Goal: Navigation & Orientation: Find specific page/section

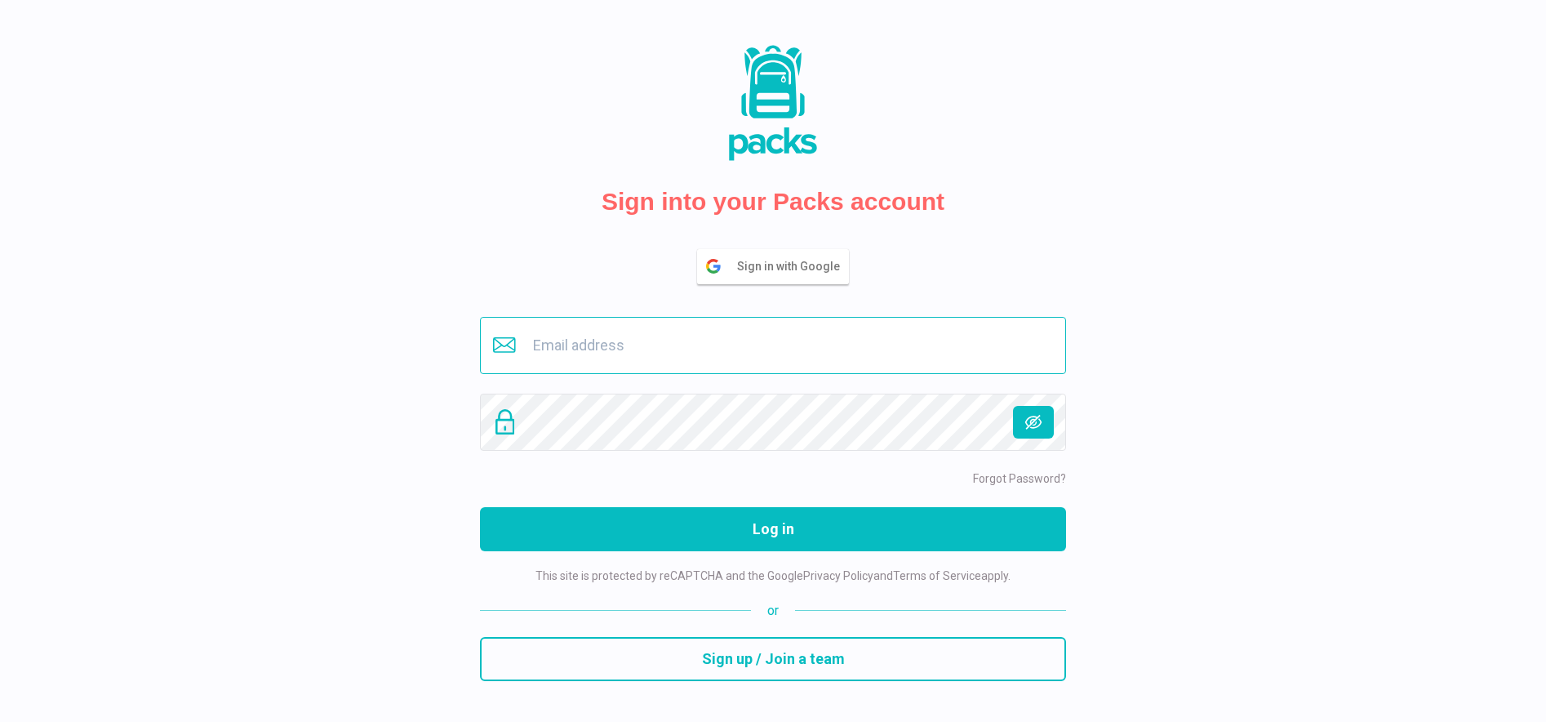
type input "[EMAIL_ADDRESS][DOMAIN_NAME]"
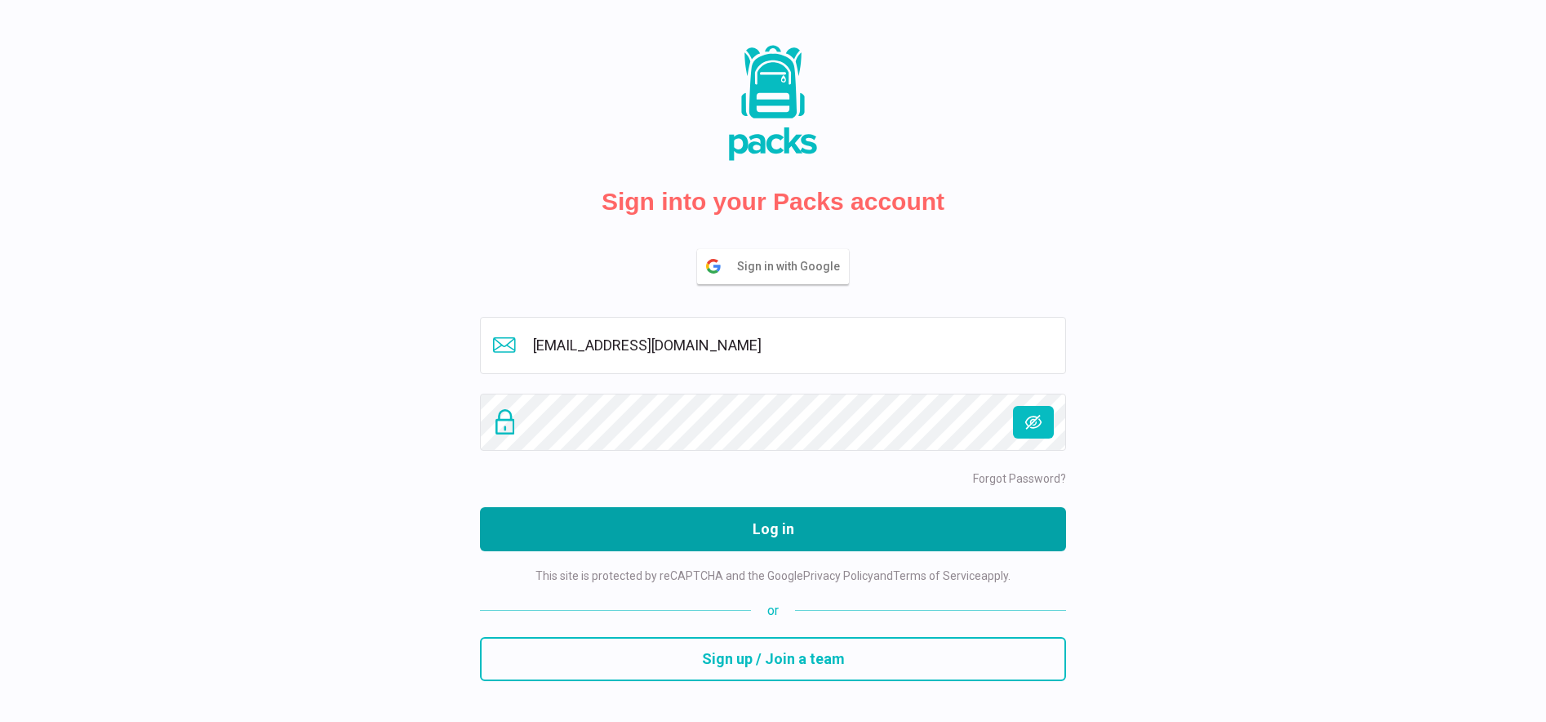
click at [790, 521] on button "Log in" at bounding box center [773, 529] width 586 height 44
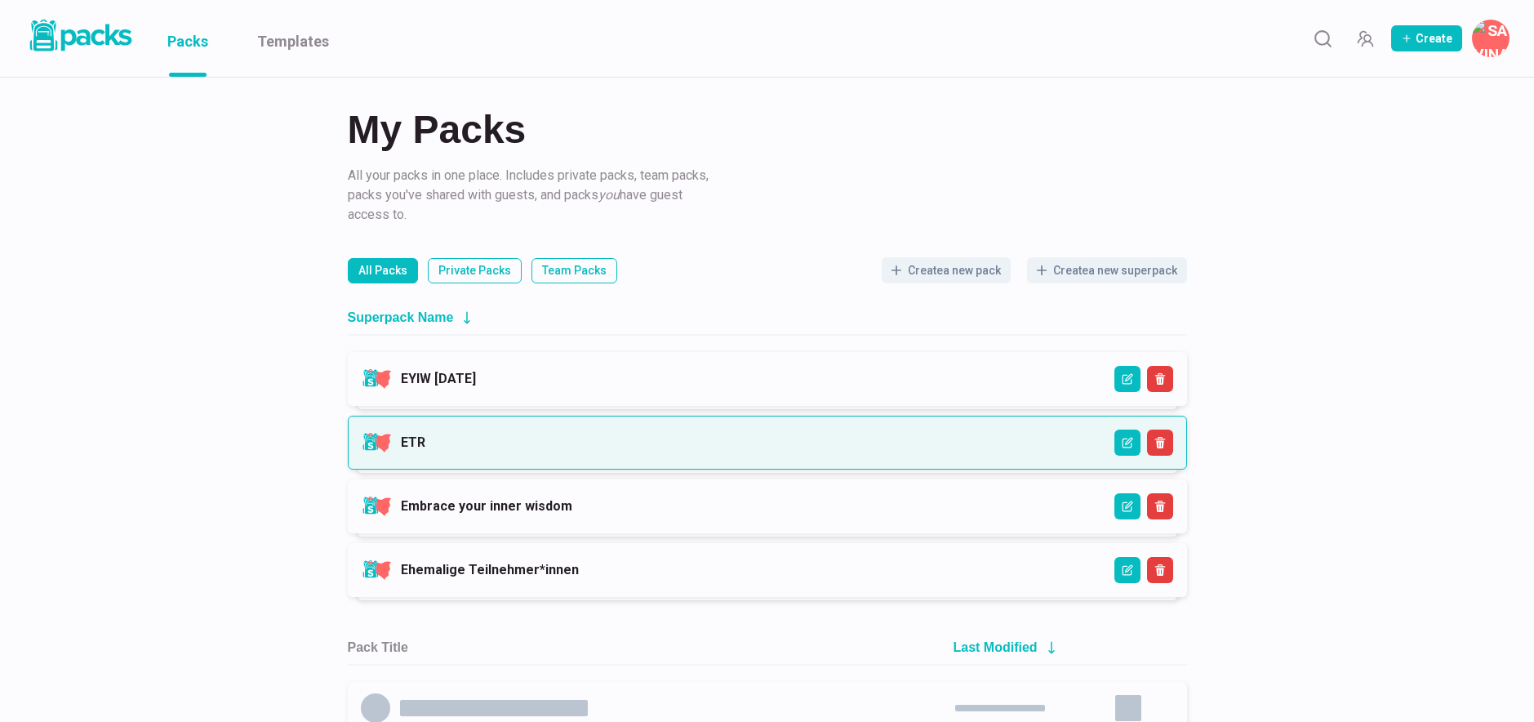
click at [425, 450] on link "ETR" at bounding box center [413, 442] width 24 height 16
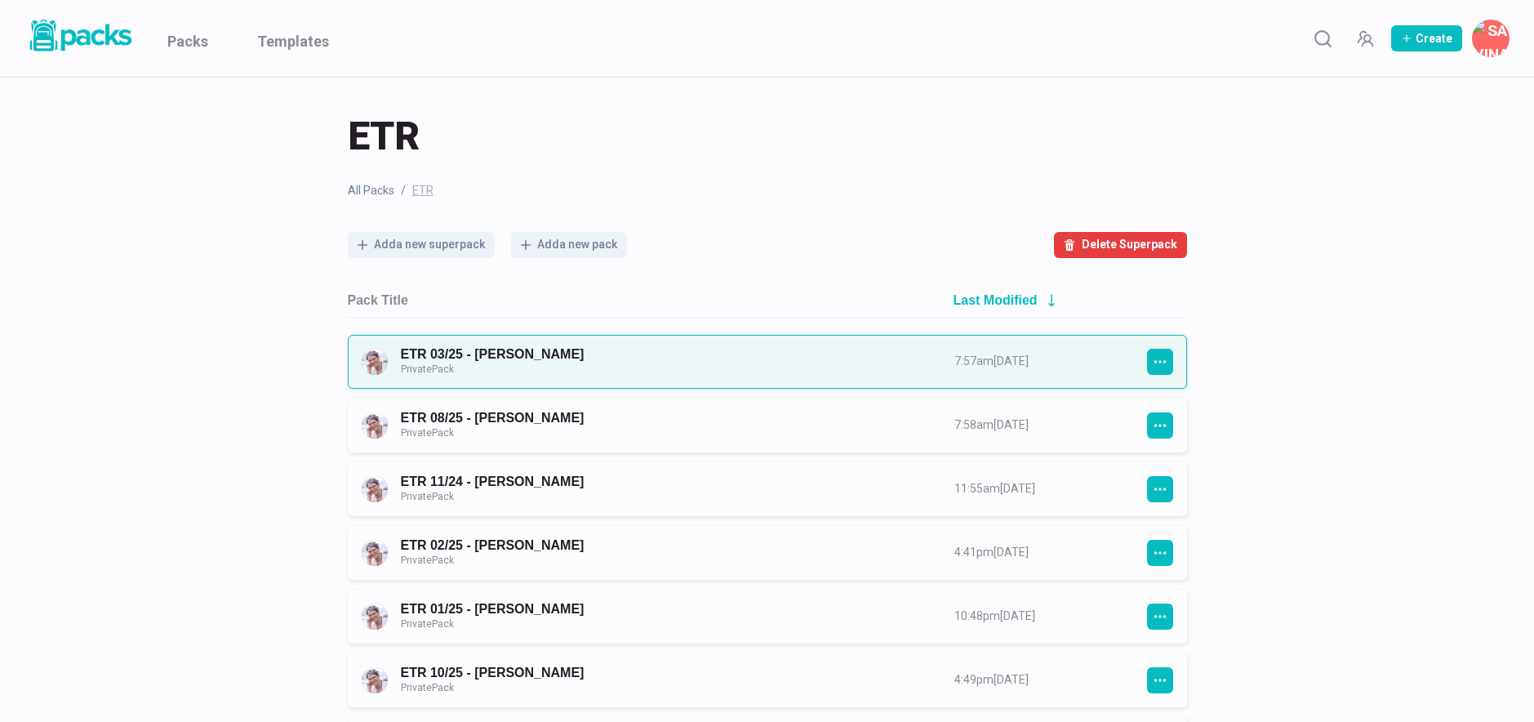
click at [581, 353] on link "ETR 03/25 - [PERSON_NAME] Private Pack" at bounding box center [663, 361] width 524 height 30
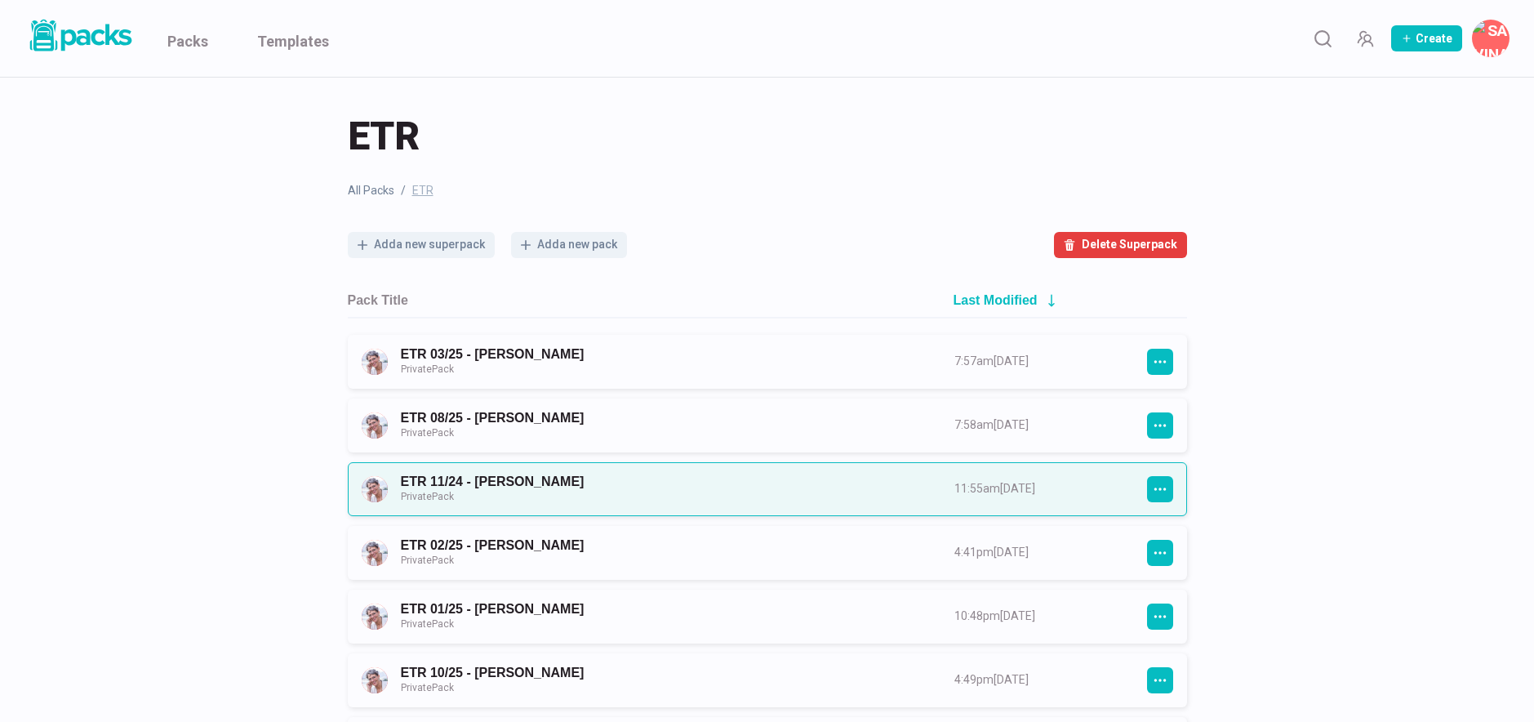
click at [596, 475] on link "ETR 11/24 - [PERSON_NAME] Private Pack" at bounding box center [663, 489] width 524 height 30
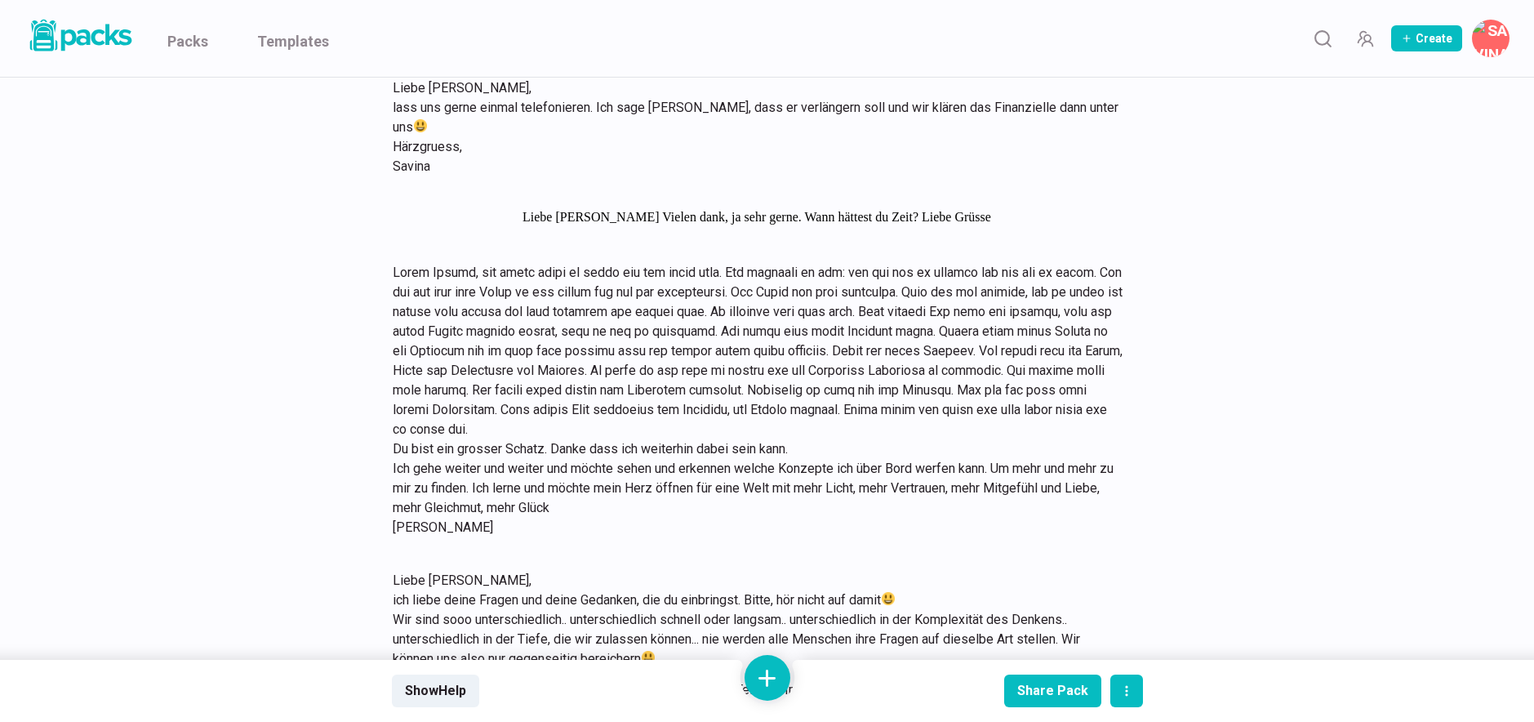
scroll to position [13041, 0]
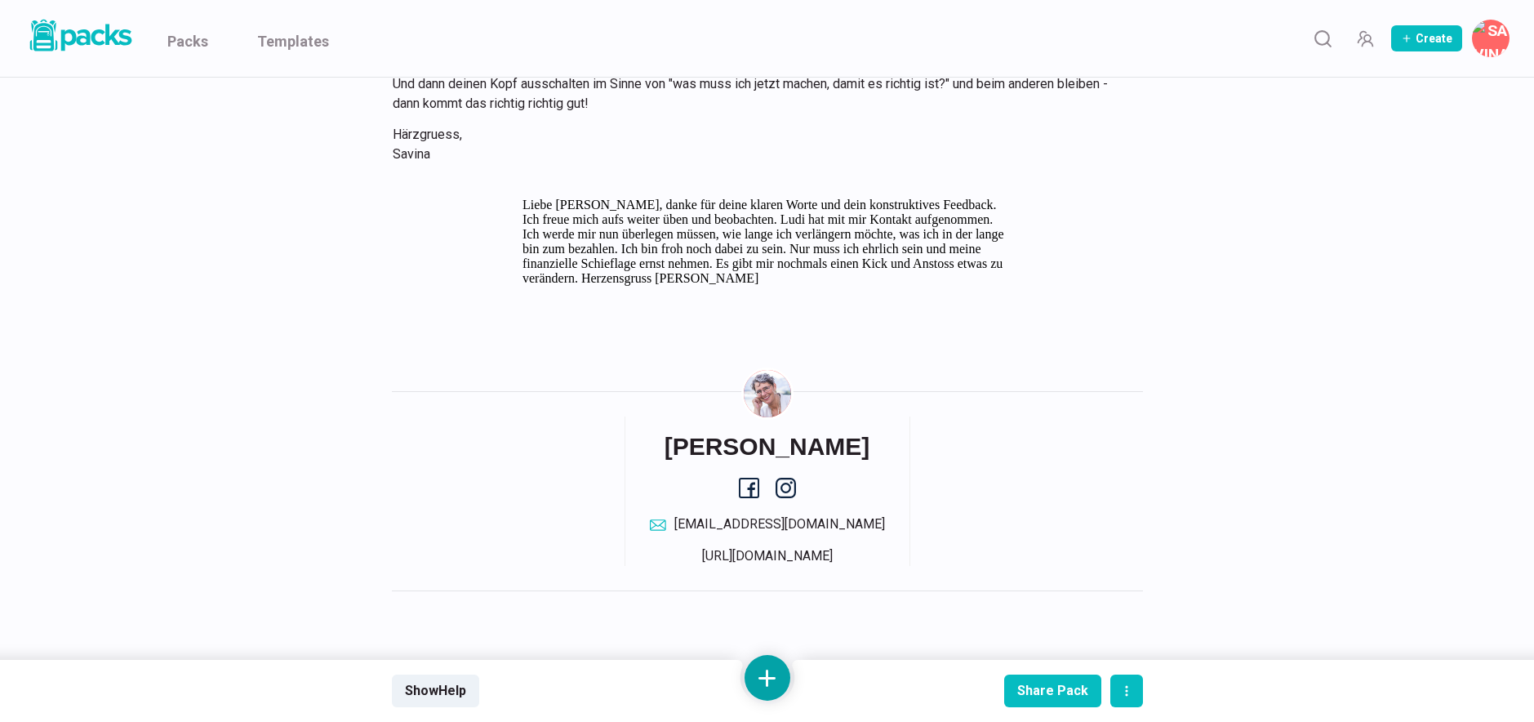
click at [768, 674] on button at bounding box center [768, 678] width 46 height 46
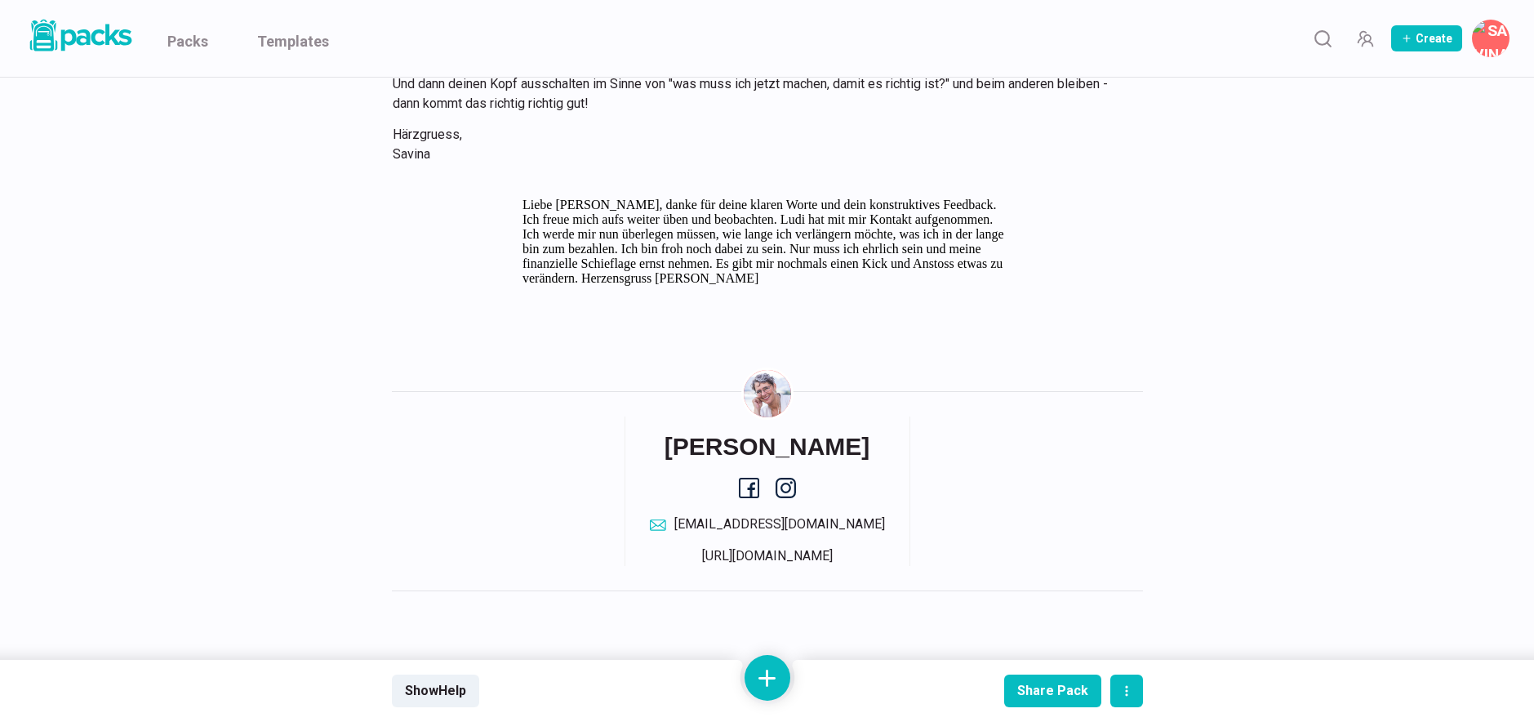
scroll to position [0, 0]
